Goal: Information Seeking & Learning: Learn about a topic

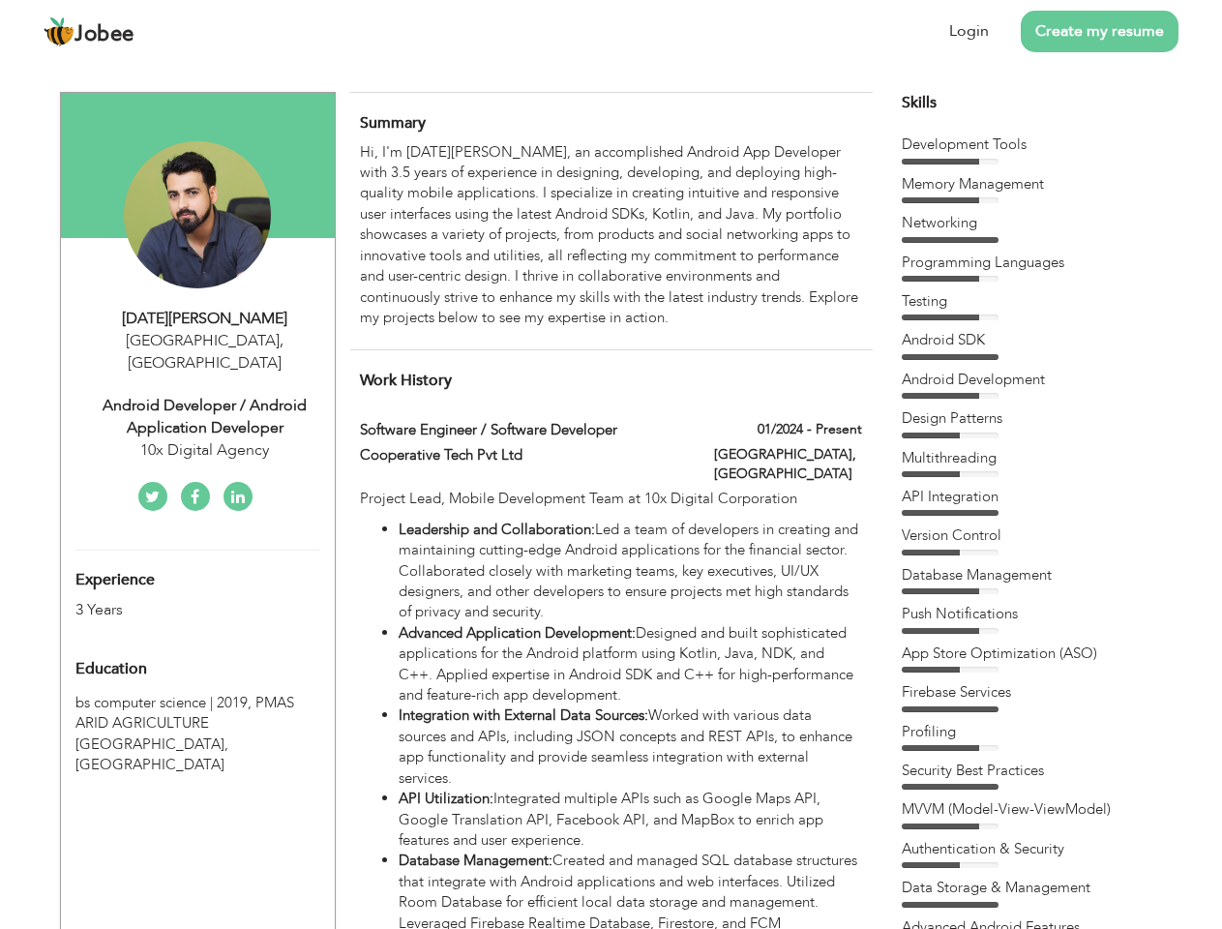
click at [197, 395] on div "Android Developer / Android Application Developer" at bounding box center [204, 417] width 259 height 45
click at [205, 318] on div "[DATE][PERSON_NAME]" at bounding box center [204, 319] width 259 height 22
click at [280, 341] on span "," at bounding box center [282, 340] width 4 height 21
click at [205, 395] on div "Android Developer / Android Application Developer" at bounding box center [204, 417] width 259 height 45
click at [205, 439] on div "10x Digital Agency" at bounding box center [204, 450] width 259 height 22
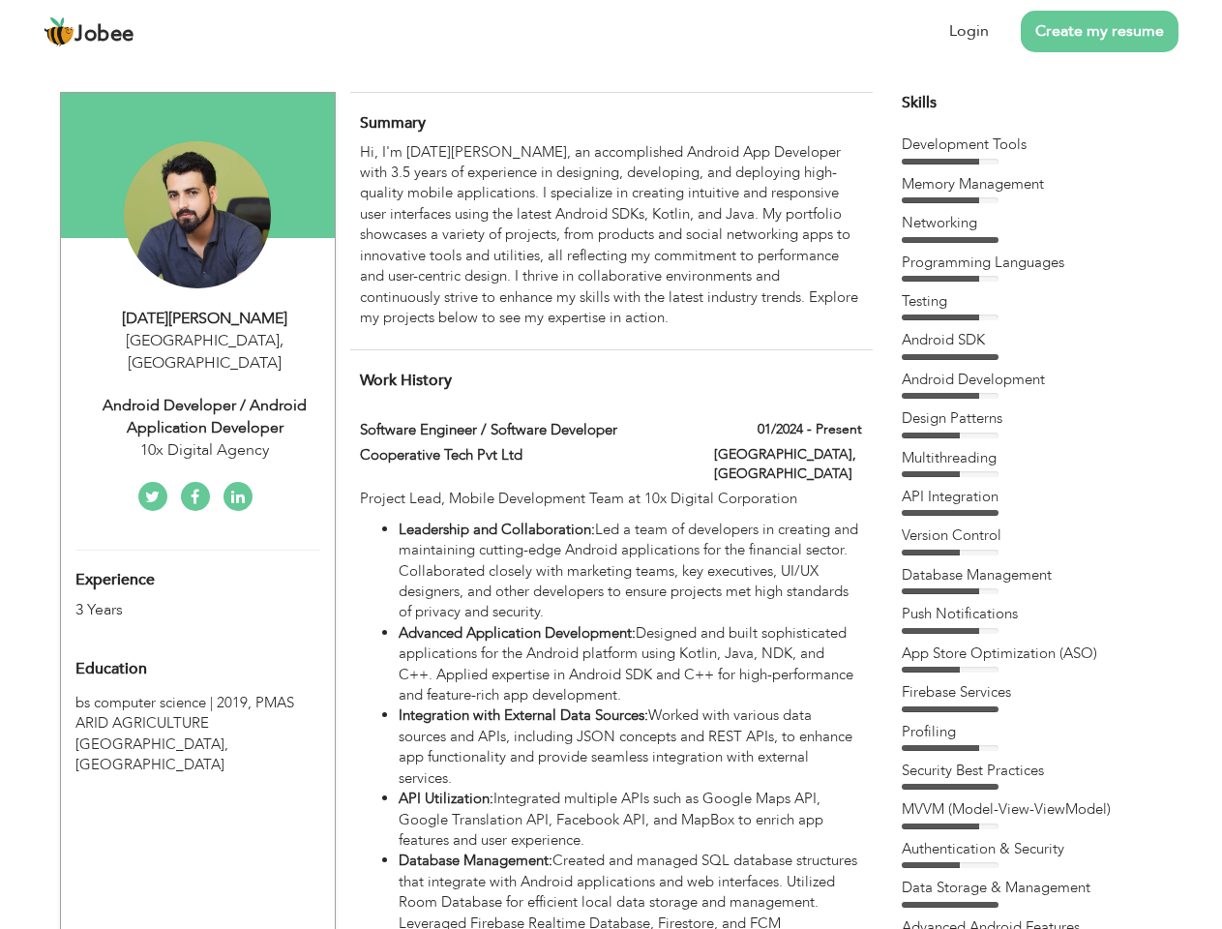
click at [197, 563] on div "Experience 3 Years" at bounding box center [175, 586] width 228 height 70
click at [175, 599] on div "3 Years" at bounding box center [174, 610] width 199 height 22
click at [197, 649] on div "Education" at bounding box center [175, 668] width 228 height 39
click at [197, 702] on span "PMAS ARID AGRICULTURE [GEOGRAPHIC_DATA], [GEOGRAPHIC_DATA]" at bounding box center [184, 733] width 219 height 81
click at [611, 235] on div "Hi, I'm [DATE][PERSON_NAME], an accomplished Android App Developer with 3.5 yea…" at bounding box center [610, 235] width 501 height 187
